Goal: Find specific page/section: Find specific page/section

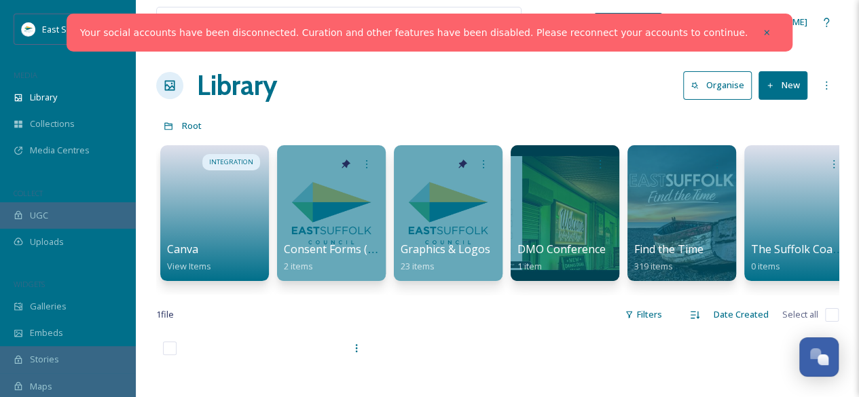
scroll to position [345, 0]
click at [762, 33] on icon at bounding box center [767, 33] width 10 height 10
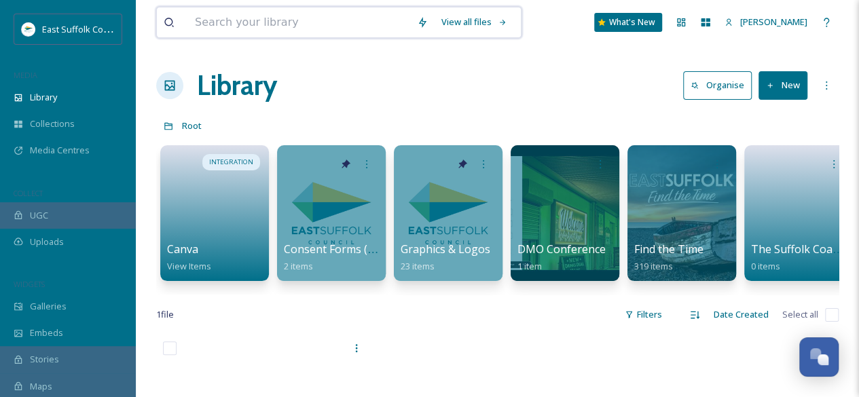
click at [288, 25] on input at bounding box center [299, 22] width 222 height 30
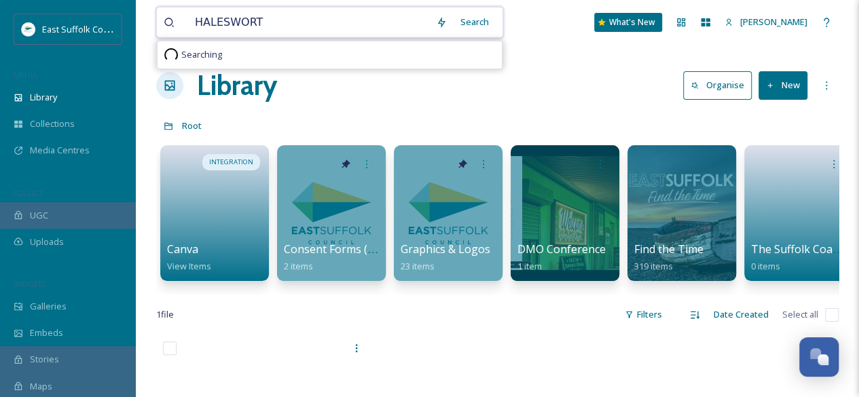
type input "HALESWORTH"
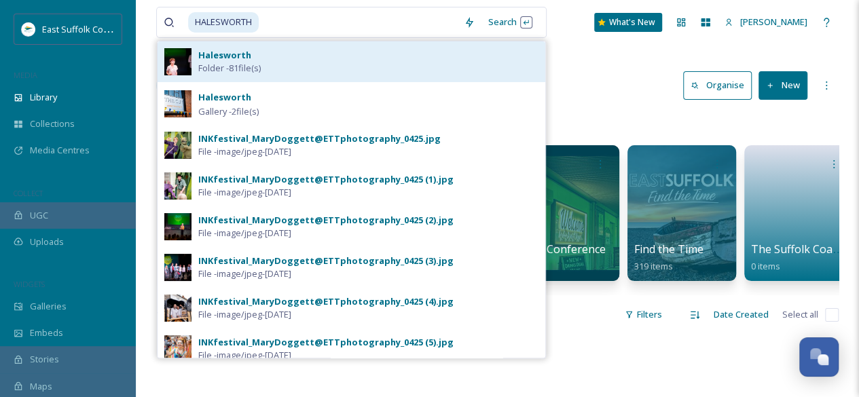
click at [223, 52] on strong "Halesworth" at bounding box center [224, 55] width 53 height 12
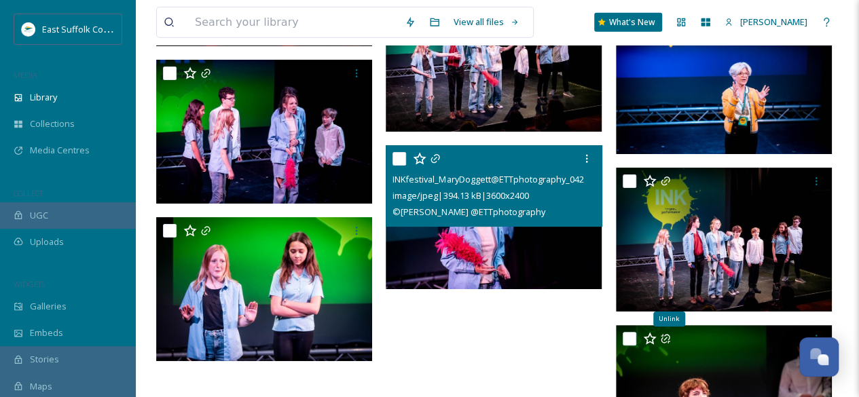
scroll to position [4276, 0]
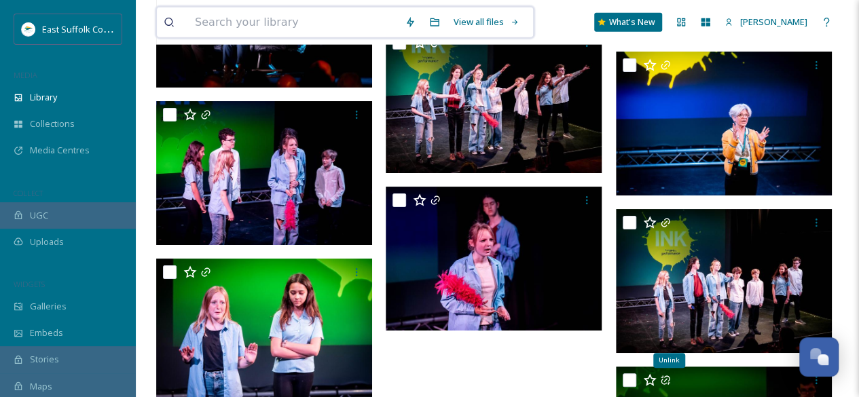
click at [270, 18] on input at bounding box center [293, 22] width 210 height 30
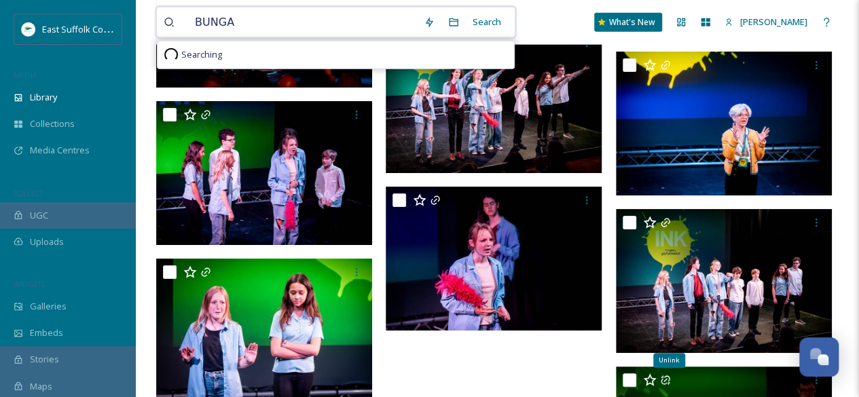
type input "BUNGAY"
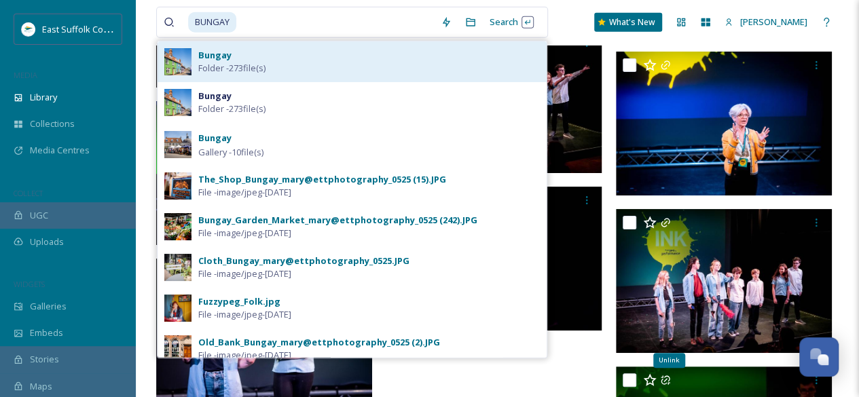
click at [232, 69] on span "Folder - 273 file(s)" at bounding box center [231, 68] width 67 height 13
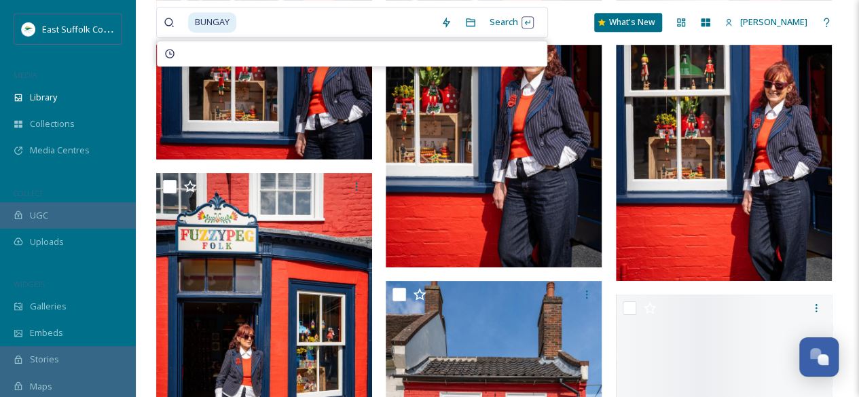
scroll to position [2785, 0]
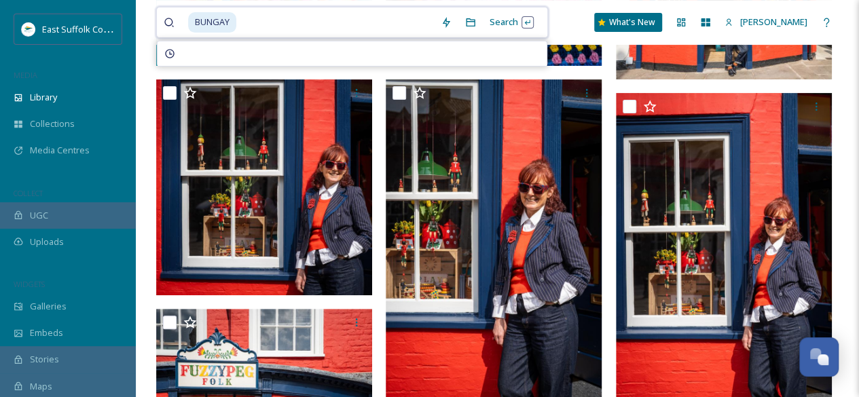
click at [250, 20] on input at bounding box center [336, 22] width 196 height 30
type input "B"
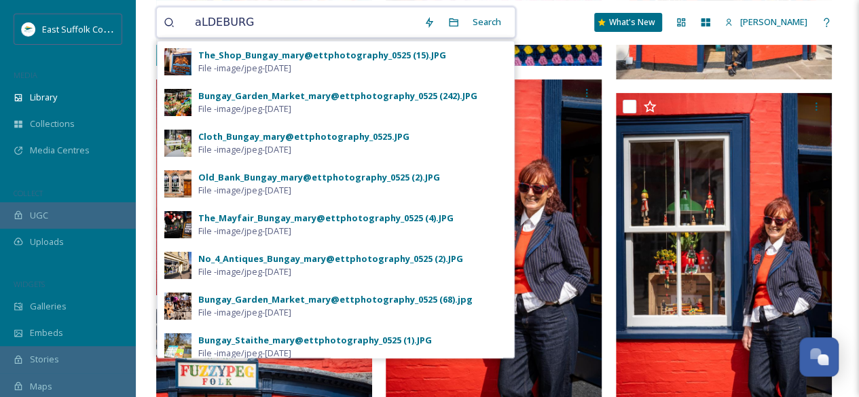
type input "aLDEBURGH"
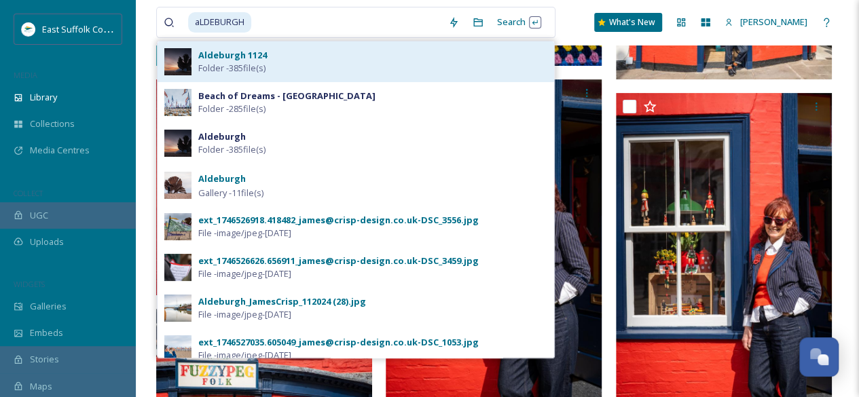
click at [219, 69] on span "Folder - 385 file(s)" at bounding box center [231, 68] width 67 height 13
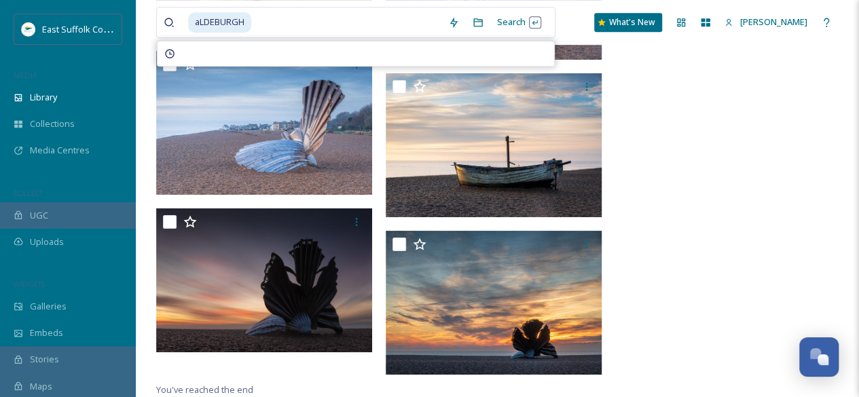
scroll to position [5612, 0]
